Goal: Check status: Check status

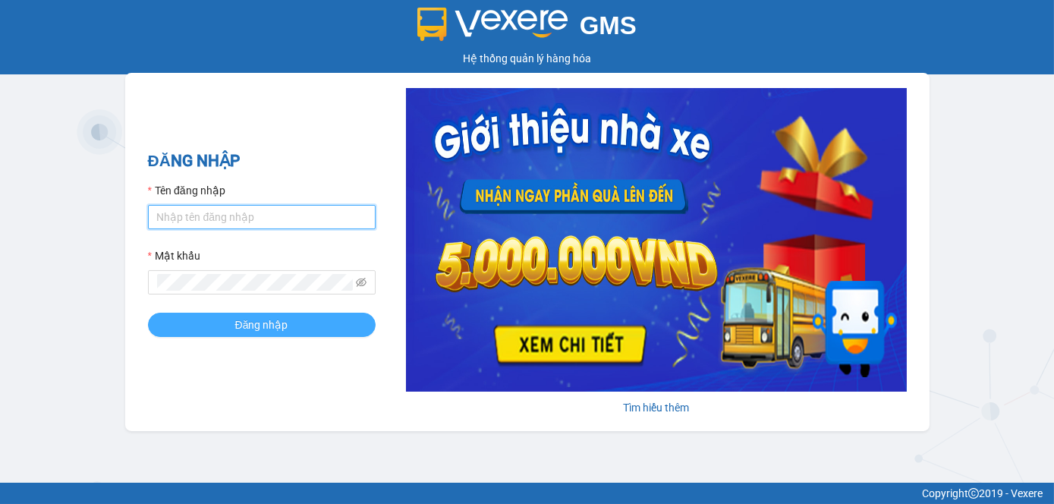
type input "tram.dalatoi"
click at [272, 323] on span "Đăng nhập" at bounding box center [261, 324] width 53 height 17
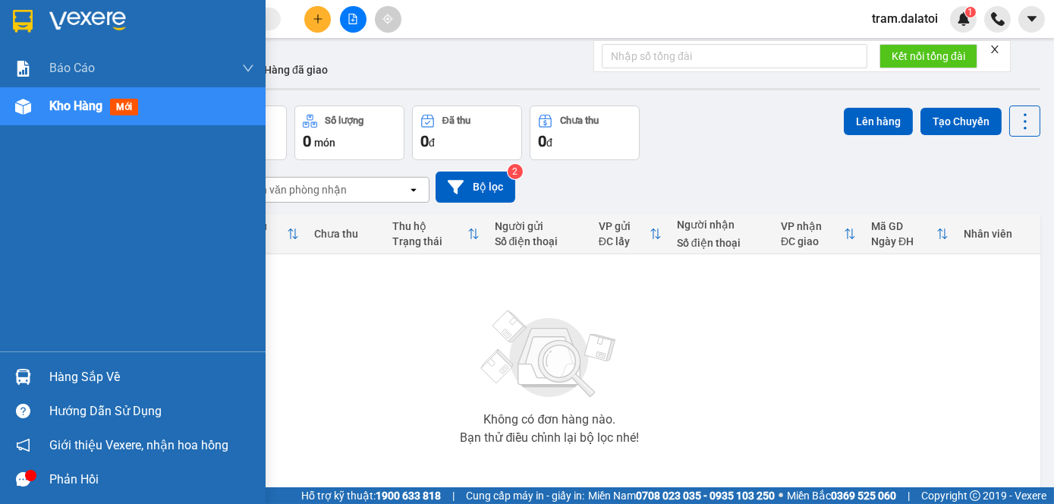
click at [57, 375] on div "Hàng sắp về" at bounding box center [151, 377] width 205 height 23
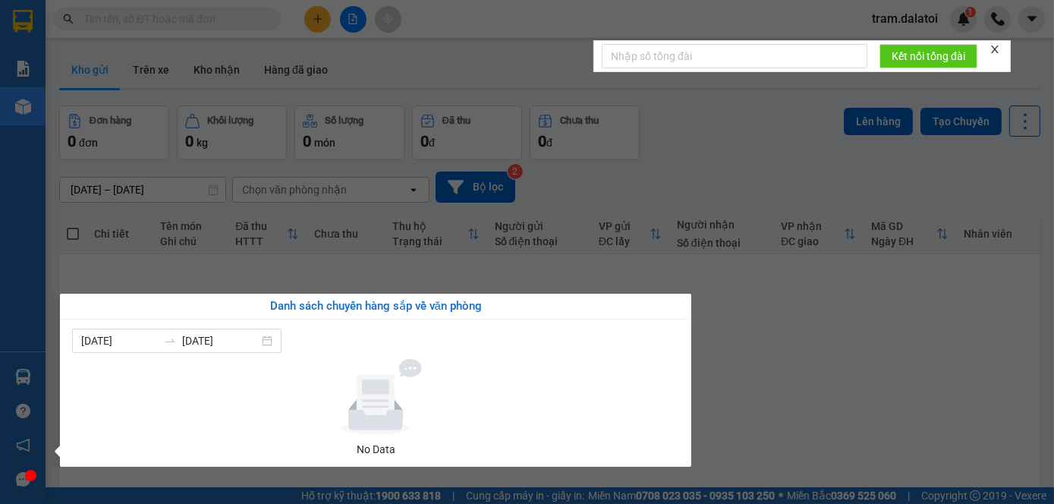
click at [267, 193] on section "Kết quả tìm kiếm ( 0 ) Bộ lọc No Data tram.dalatoi 1 Báo cáo Báo cáo dòng tiền …" at bounding box center [527, 252] width 1054 height 504
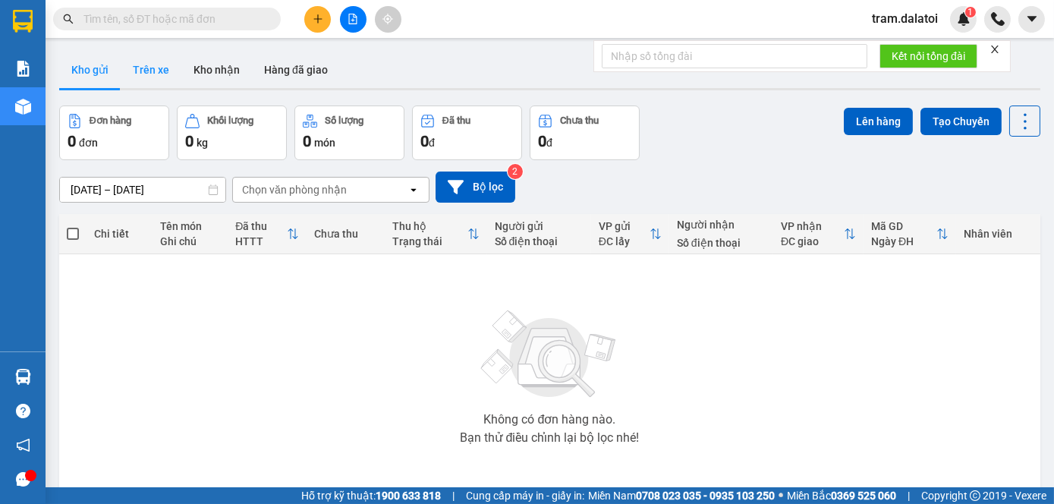
click at [162, 79] on button "Trên xe" at bounding box center [151, 70] width 61 height 36
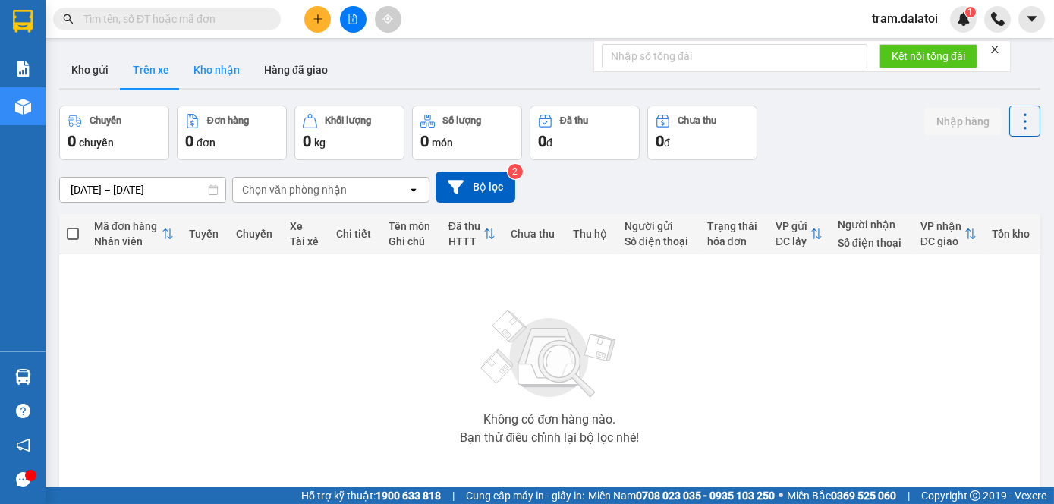
click at [206, 69] on button "Kho nhận" at bounding box center [216, 70] width 71 height 36
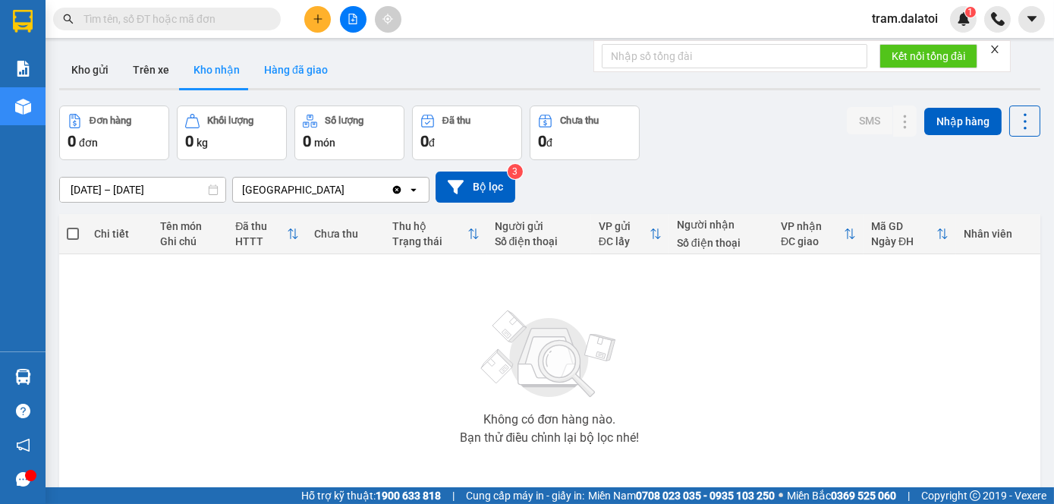
click at [319, 68] on button "Hàng đã giao" at bounding box center [296, 70] width 88 height 36
